Goal: Task Accomplishment & Management: Manage account settings

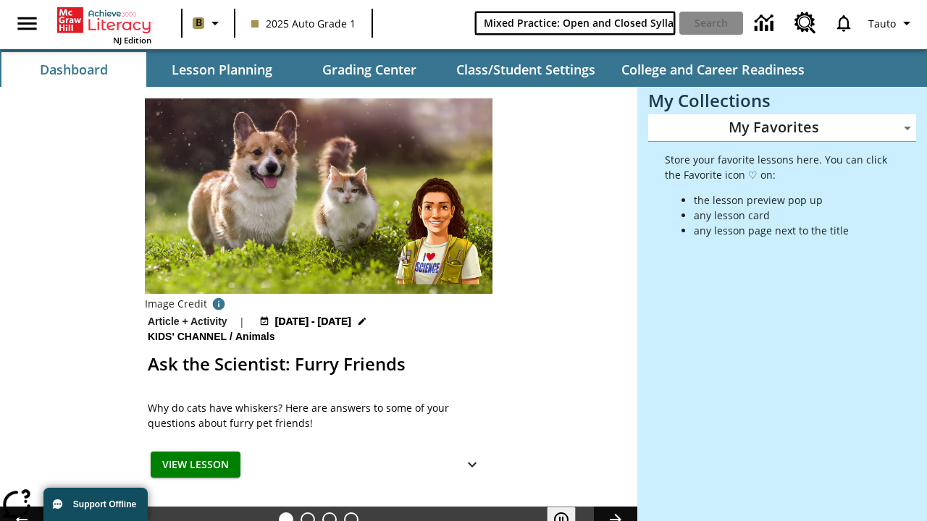
type input "Mixed Practice: Open and Closed Syllables"
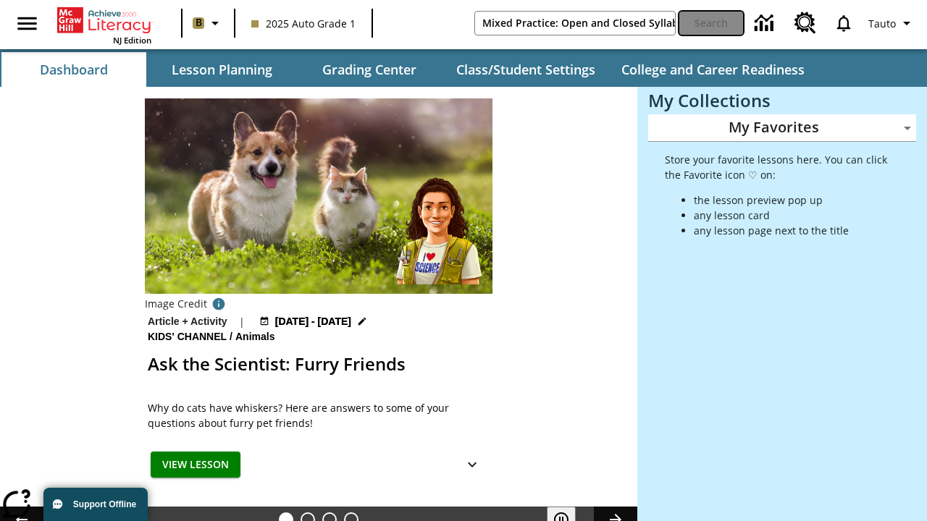
click at [711, 23] on button "Search" at bounding box center [711, 23] width 64 height 23
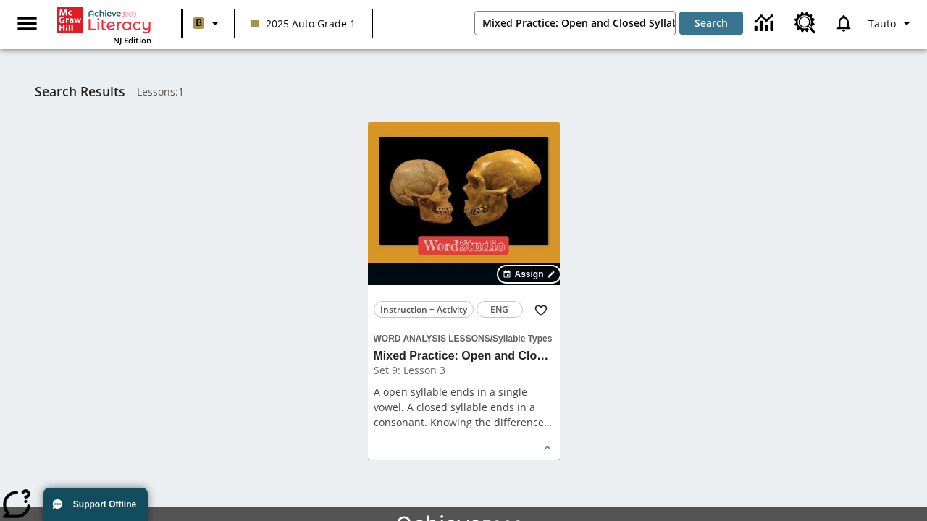
click at [530, 274] on span "Assign" at bounding box center [528, 274] width 29 height 13
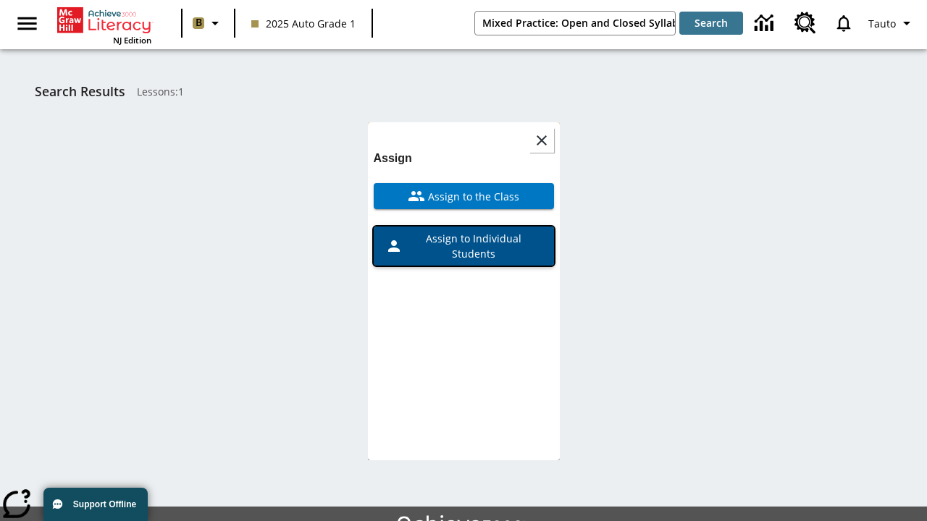
click at [463, 231] on span "Assign to Individual Students" at bounding box center [473, 246] width 140 height 30
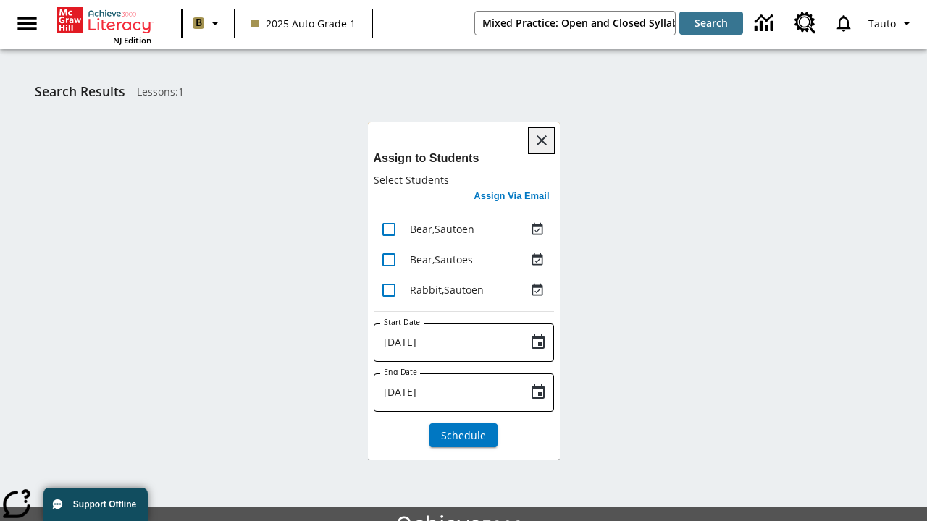
scroll to position [79, 0]
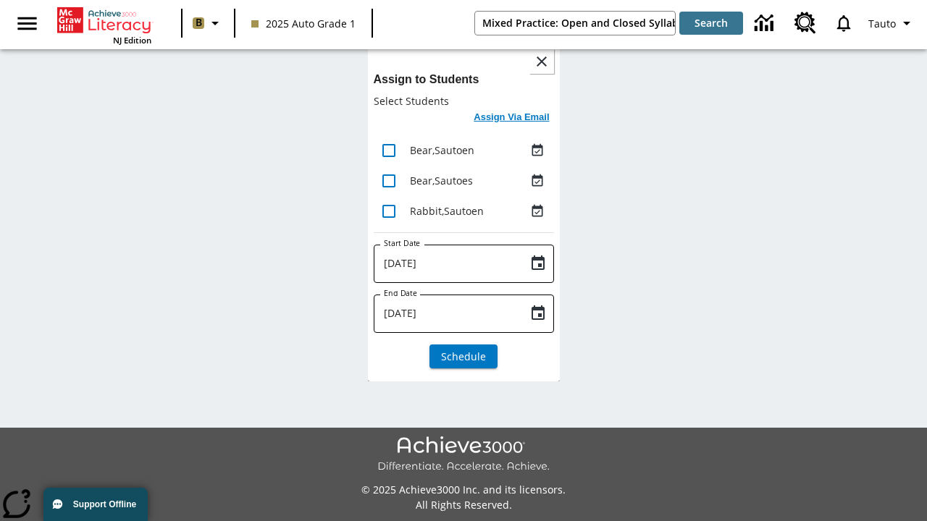
click at [388, 150] on input "lesson details" at bounding box center [389, 150] width 30 height 30
checkbox input "true"
click at [388, 180] on input "lesson details" at bounding box center [389, 181] width 30 height 30
checkbox input "true"
click at [388, 211] on input "lesson details" at bounding box center [389, 211] width 30 height 30
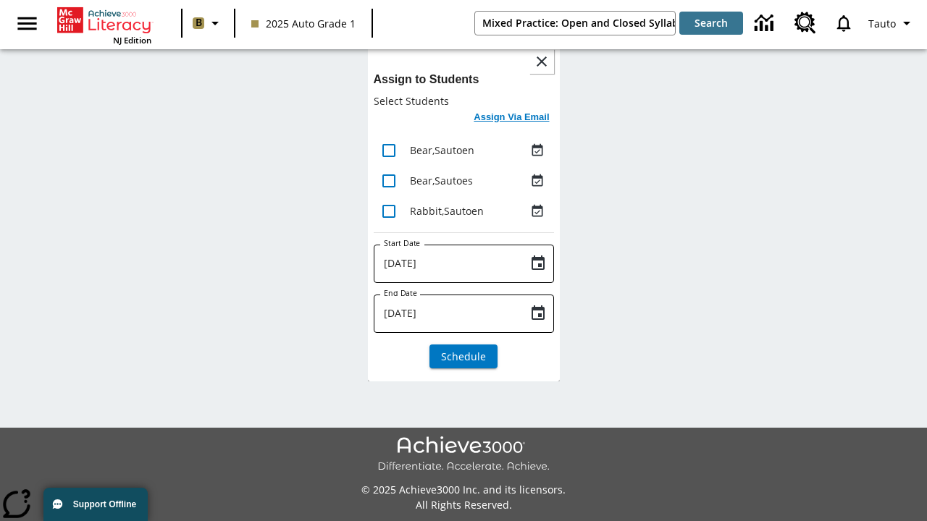
checkbox input "true"
click at [537, 264] on icon "Choose date, selected date is Aug 24, 2025" at bounding box center [537, 263] width 17 height 17
click at [463, 356] on span "Schedule" at bounding box center [463, 356] width 45 height 15
